Goal: Transaction & Acquisition: Purchase product/service

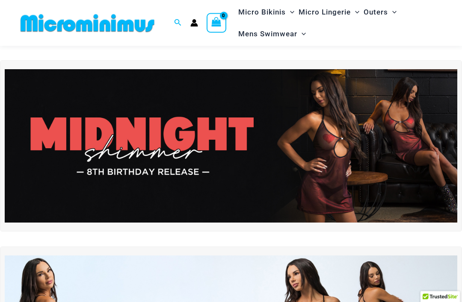
scroll to position [13, 0]
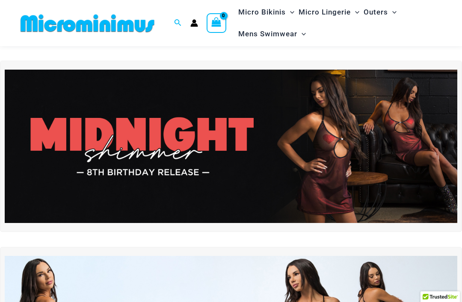
click at [382, 162] on img at bounding box center [231, 147] width 453 height 154
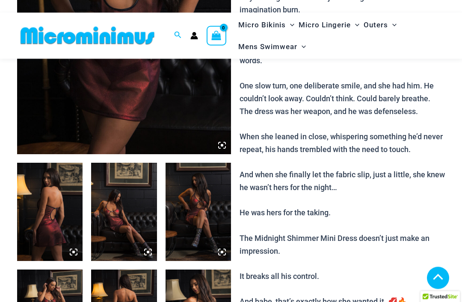
scroll to position [248, 0]
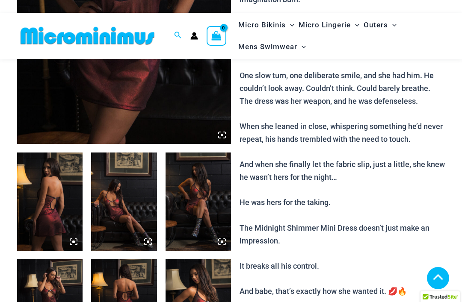
click at [53, 204] on img at bounding box center [49, 202] width 65 height 98
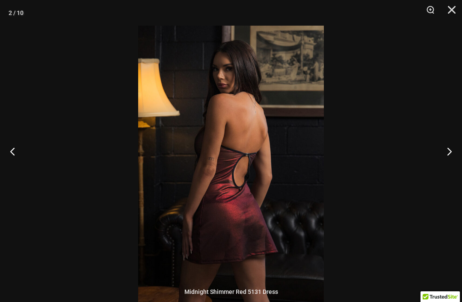
click at [455, 165] on button "Next" at bounding box center [446, 151] width 32 height 43
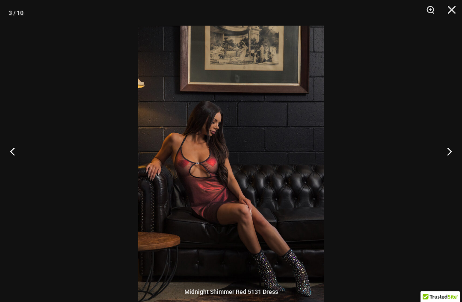
click at [446, 162] on button "Next" at bounding box center [446, 151] width 32 height 43
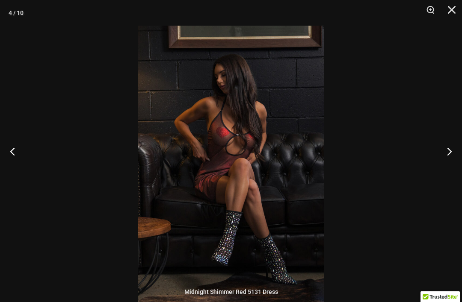
click at [449, 160] on button "Next" at bounding box center [446, 151] width 32 height 43
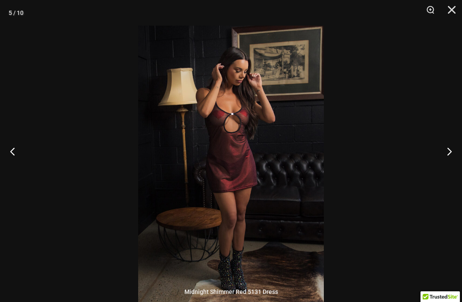
click at [450, 163] on button "Next" at bounding box center [446, 151] width 32 height 43
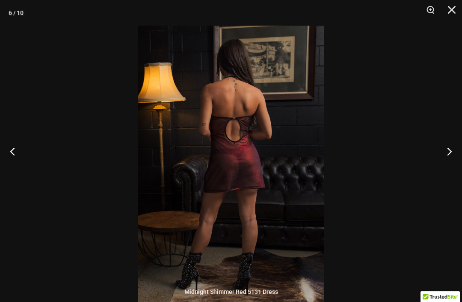
click at [449, 164] on button "Next" at bounding box center [446, 151] width 32 height 43
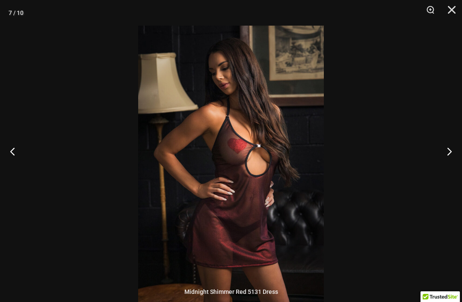
click at [450, 163] on button "Next" at bounding box center [446, 151] width 32 height 43
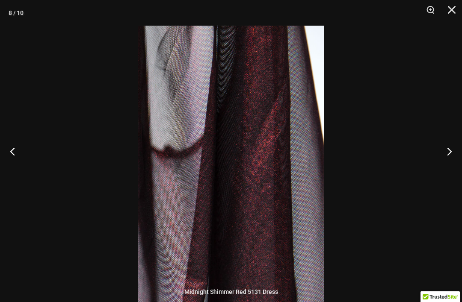
click at [454, 162] on button "Next" at bounding box center [446, 151] width 32 height 43
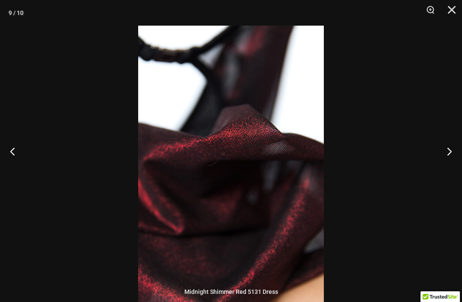
click at [450, 167] on button "Next" at bounding box center [446, 151] width 32 height 43
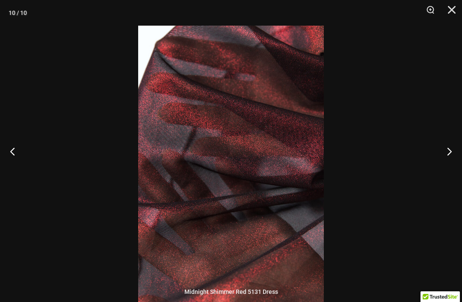
click at [453, 166] on button "Next" at bounding box center [446, 151] width 32 height 43
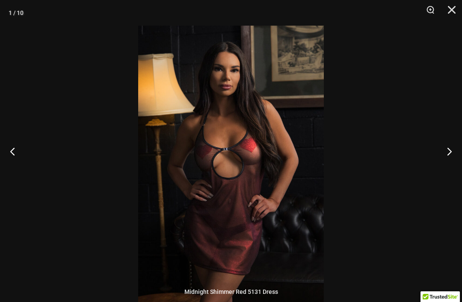
click at [454, 166] on button "Next" at bounding box center [446, 151] width 32 height 43
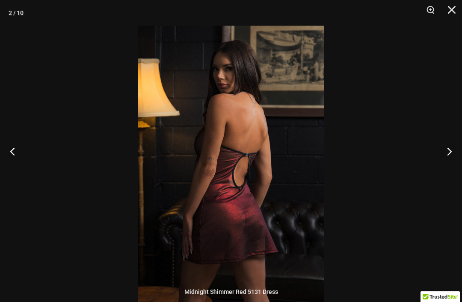
click at [449, 12] on button "Close" at bounding box center [448, 13] width 21 height 26
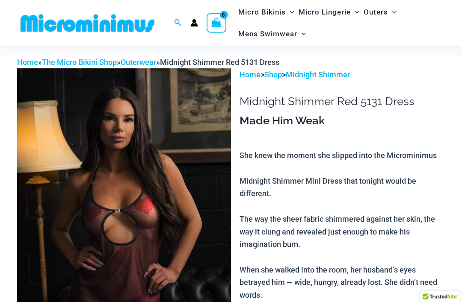
scroll to position [0, 0]
